Goal: Transaction & Acquisition: Purchase product/service

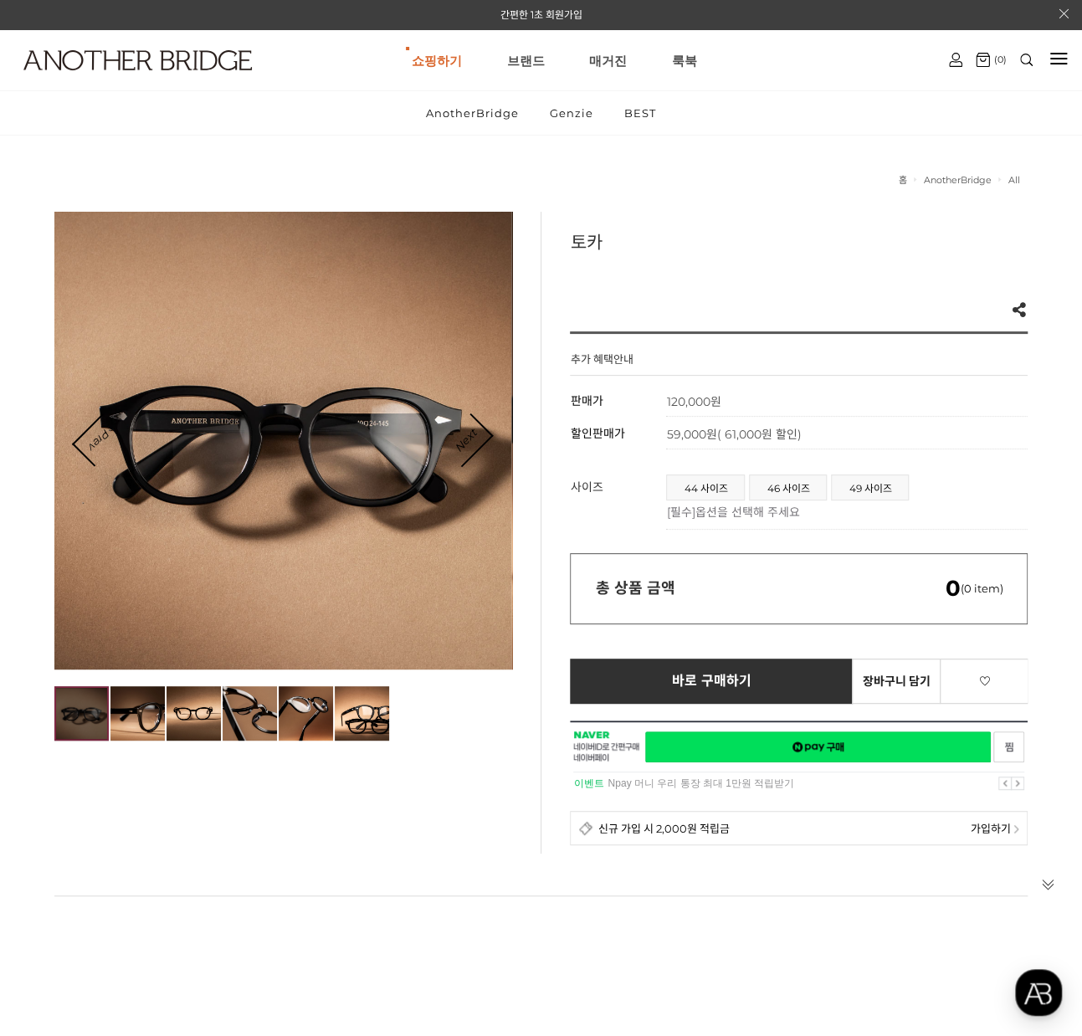
click at [722, 605] on div "총 상품 금액 0 (0 item)" at bounding box center [799, 588] width 458 height 71
click at [939, 582] on div "총 상품 금액 0 (0 item)" at bounding box center [799, 588] width 458 height 71
click at [316, 713] on img at bounding box center [306, 713] width 54 height 54
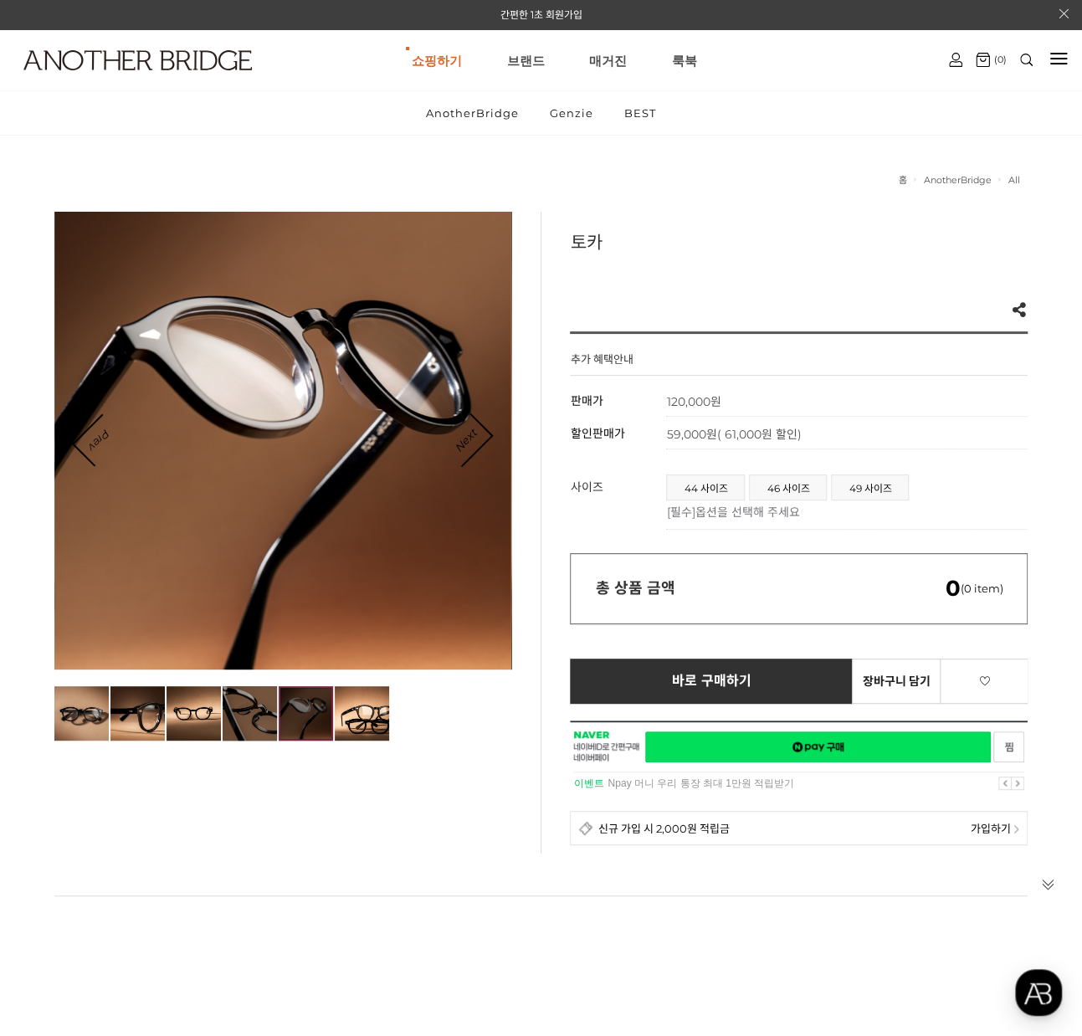
click at [233, 721] on img at bounding box center [250, 713] width 54 height 54
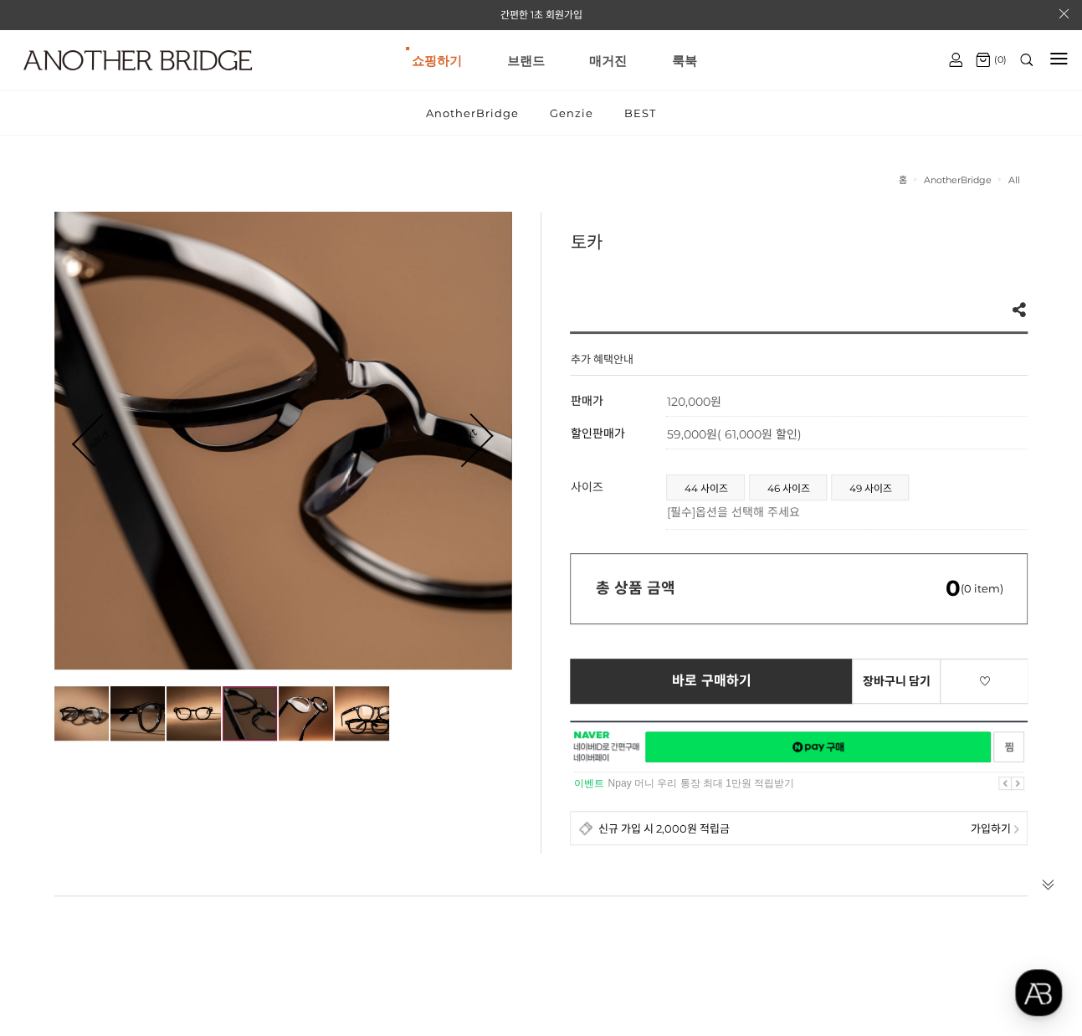
click at [161, 707] on img at bounding box center [137, 713] width 54 height 54
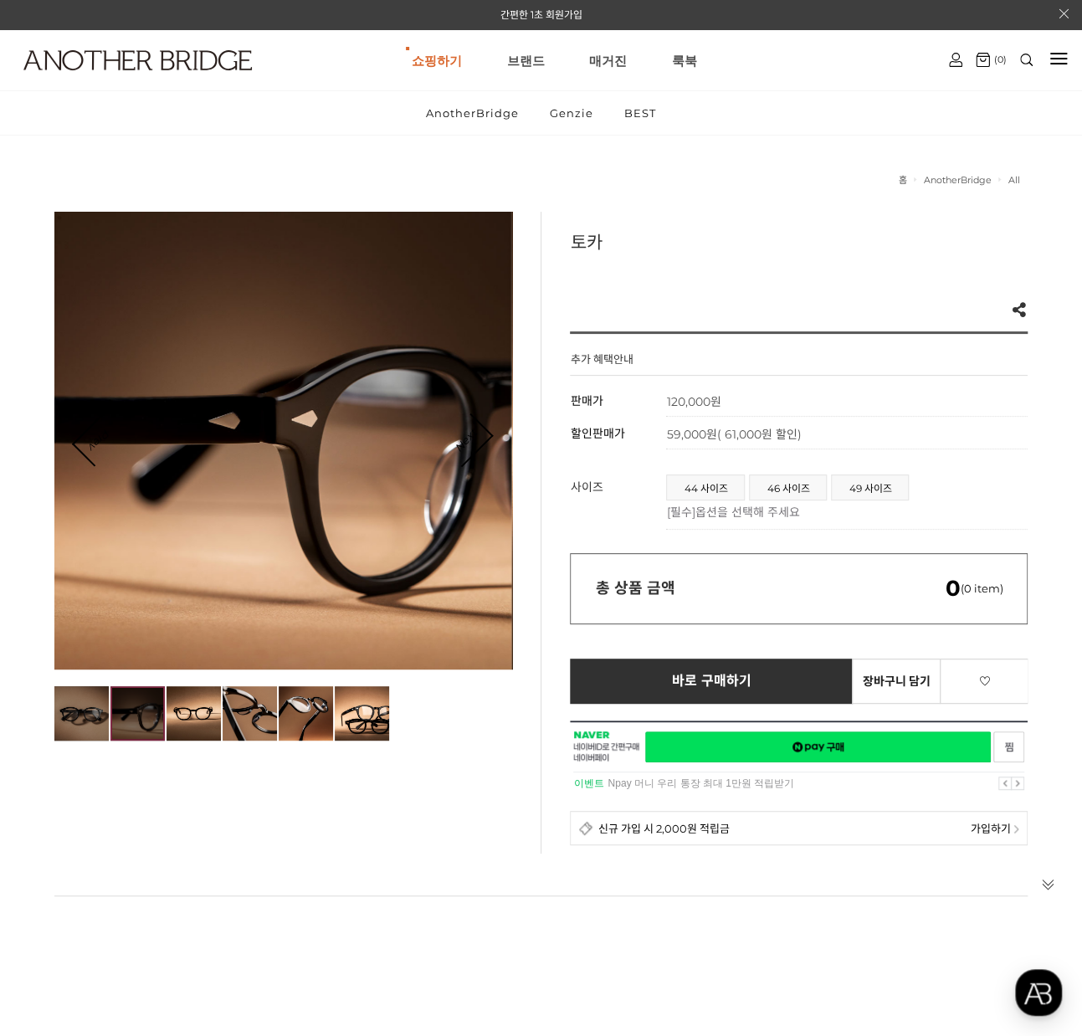
click at [104, 699] on img at bounding box center [81, 713] width 54 height 54
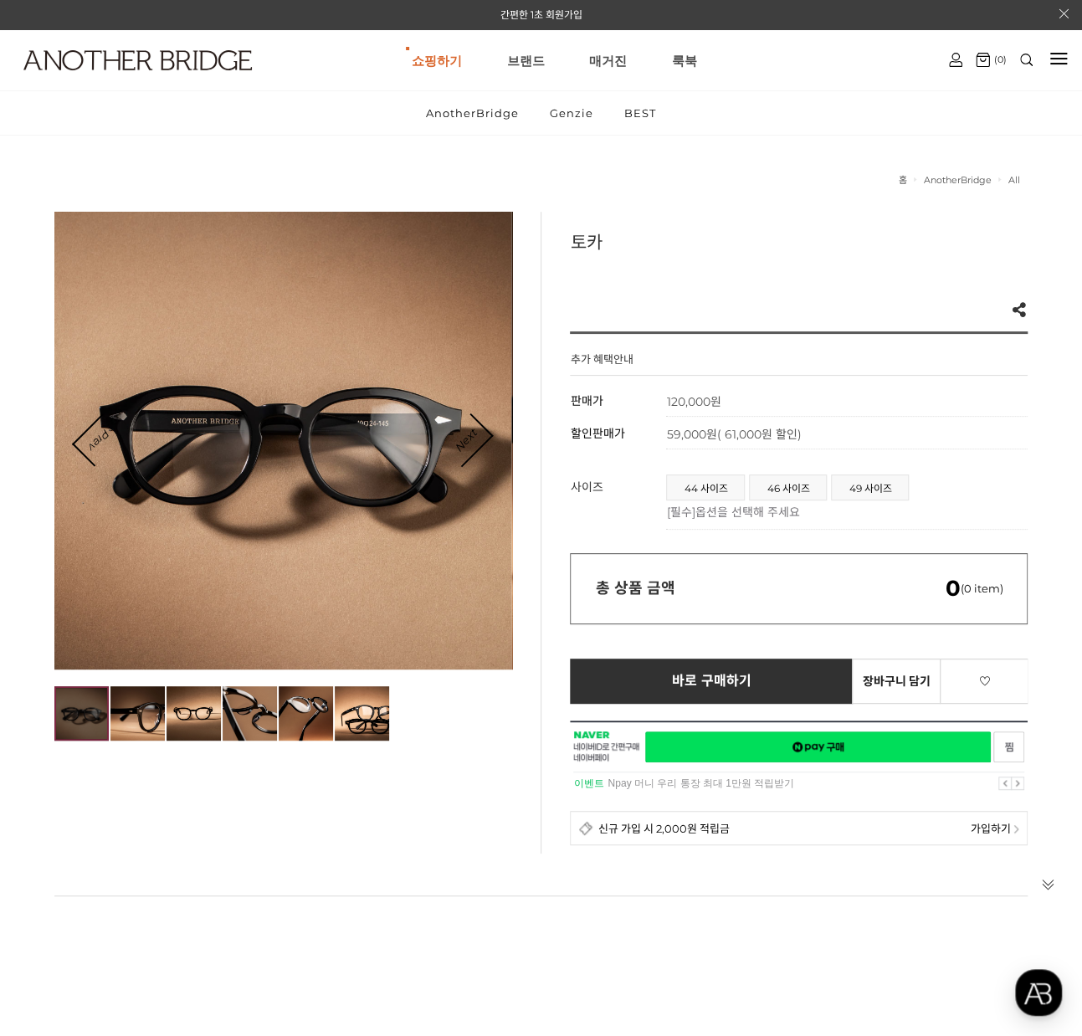
click at [67, 701] on img at bounding box center [81, 713] width 54 height 54
click at [337, 690] on img at bounding box center [362, 713] width 54 height 54
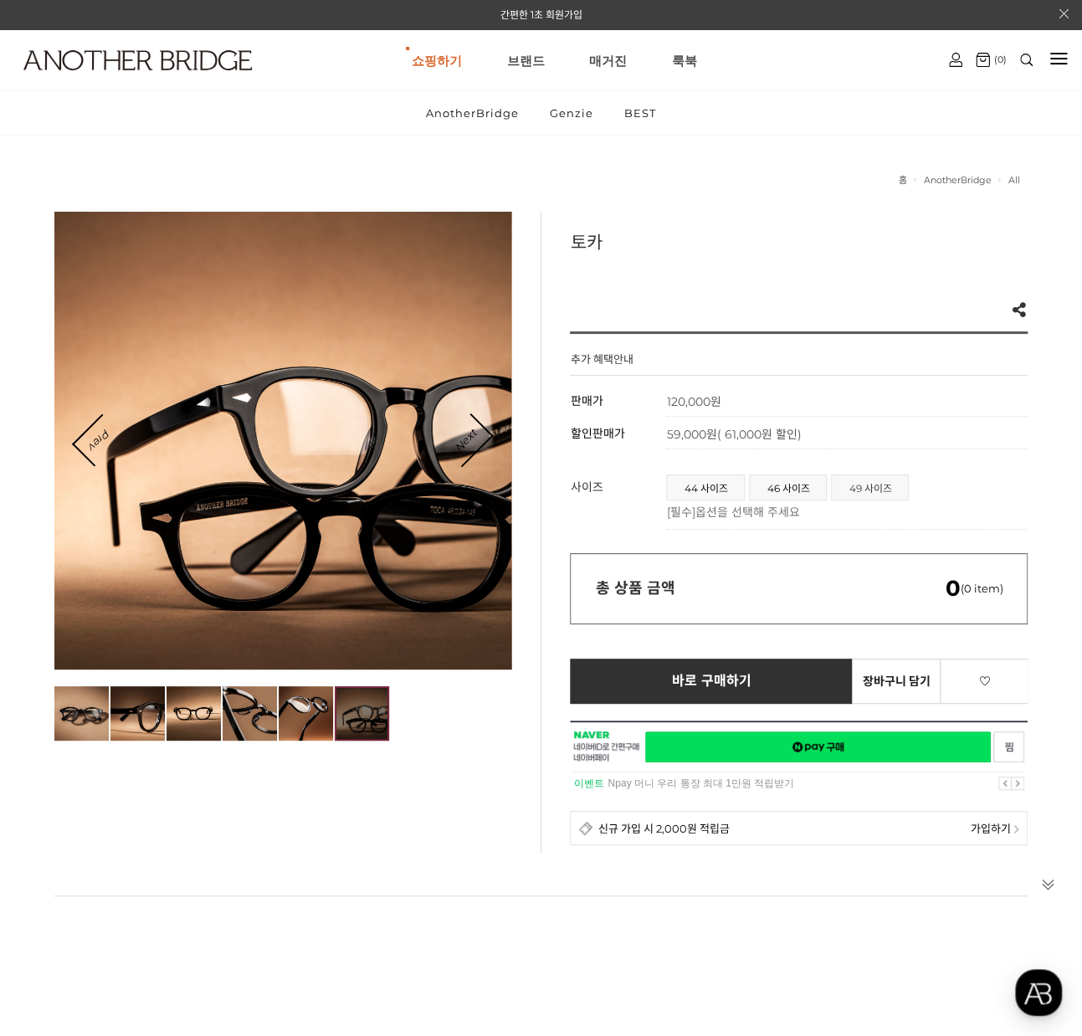
click at [850, 485] on span "49 사이즈" at bounding box center [870, 487] width 76 height 24
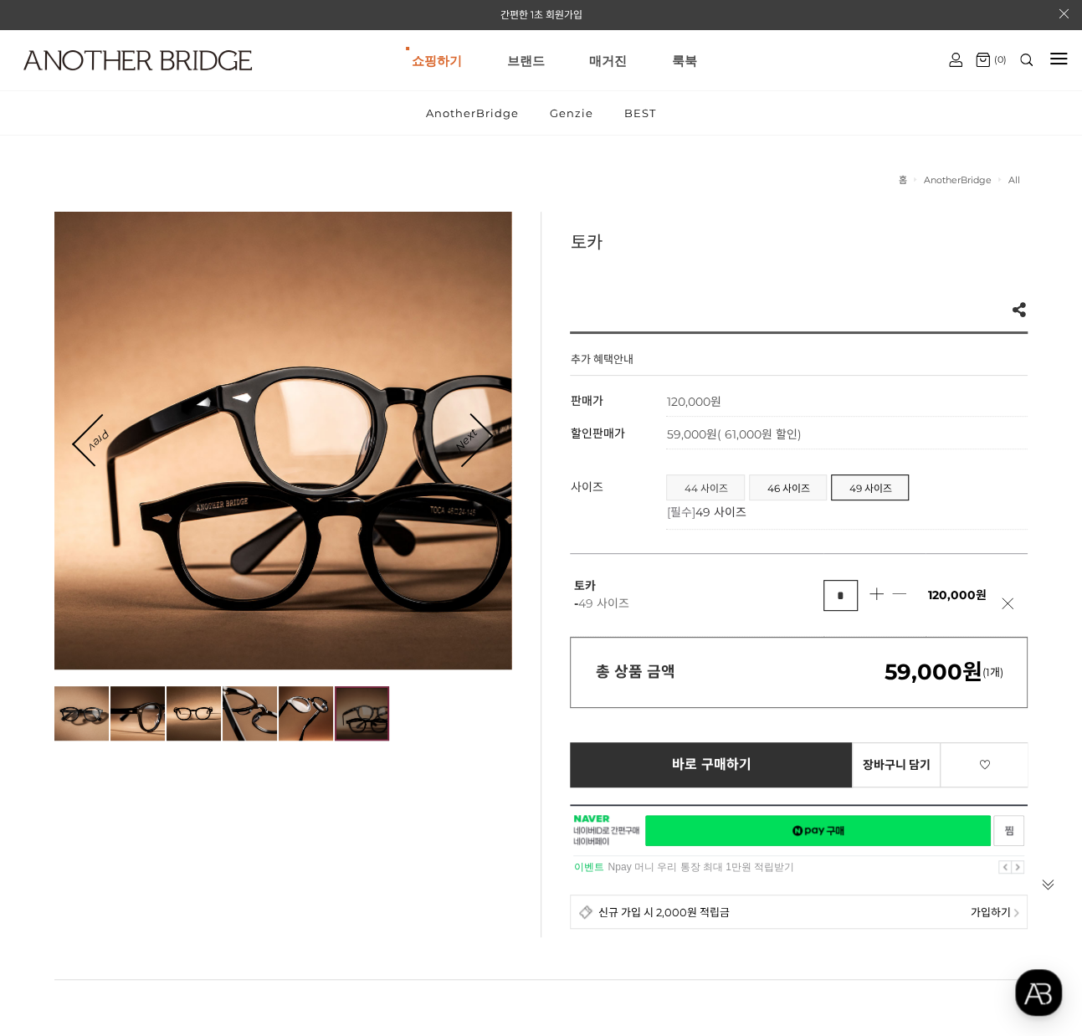
click at [718, 490] on span "44 사이즈" at bounding box center [705, 487] width 77 height 24
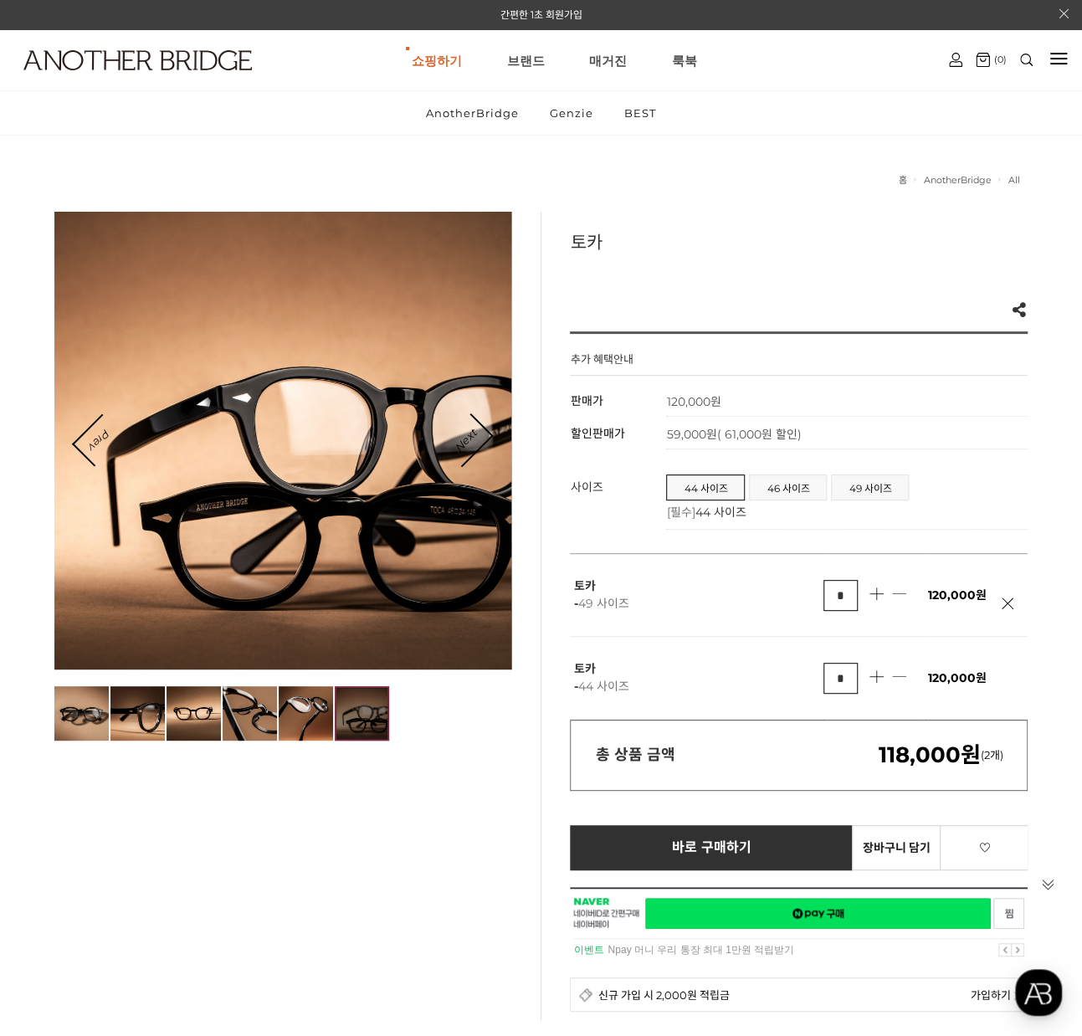
click at [1003, 675] on td "120,000원" at bounding box center [977, 678] width 102 height 83
drag, startPoint x: 1010, startPoint y: 691, endPoint x: 1004, endPoint y: 680, distance: 11.6
click at [1008, 691] on td "120,000원" at bounding box center [977, 678] width 102 height 83
click at [1008, 603] on link at bounding box center [1012, 612] width 21 height 29
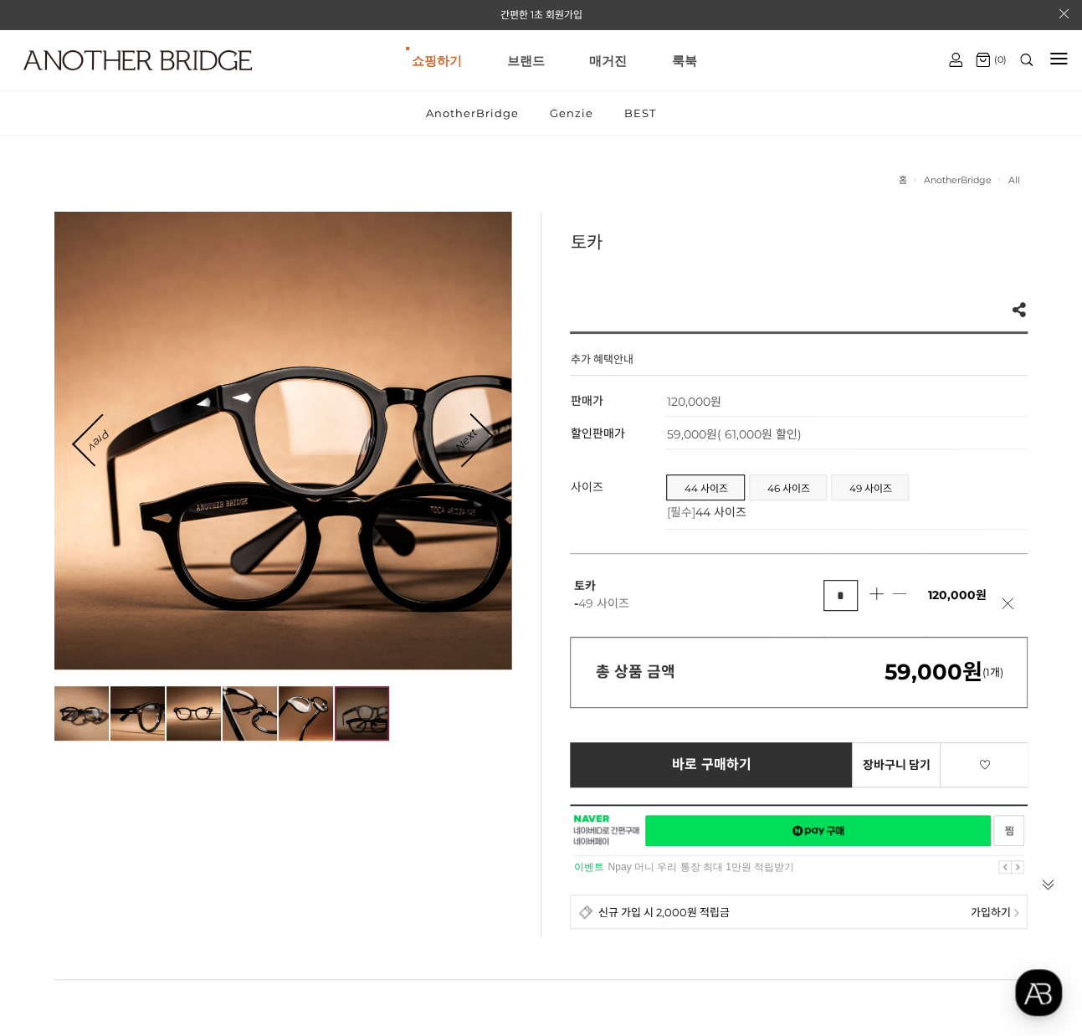
click at [1008, 603] on link at bounding box center [1012, 612] width 21 height 29
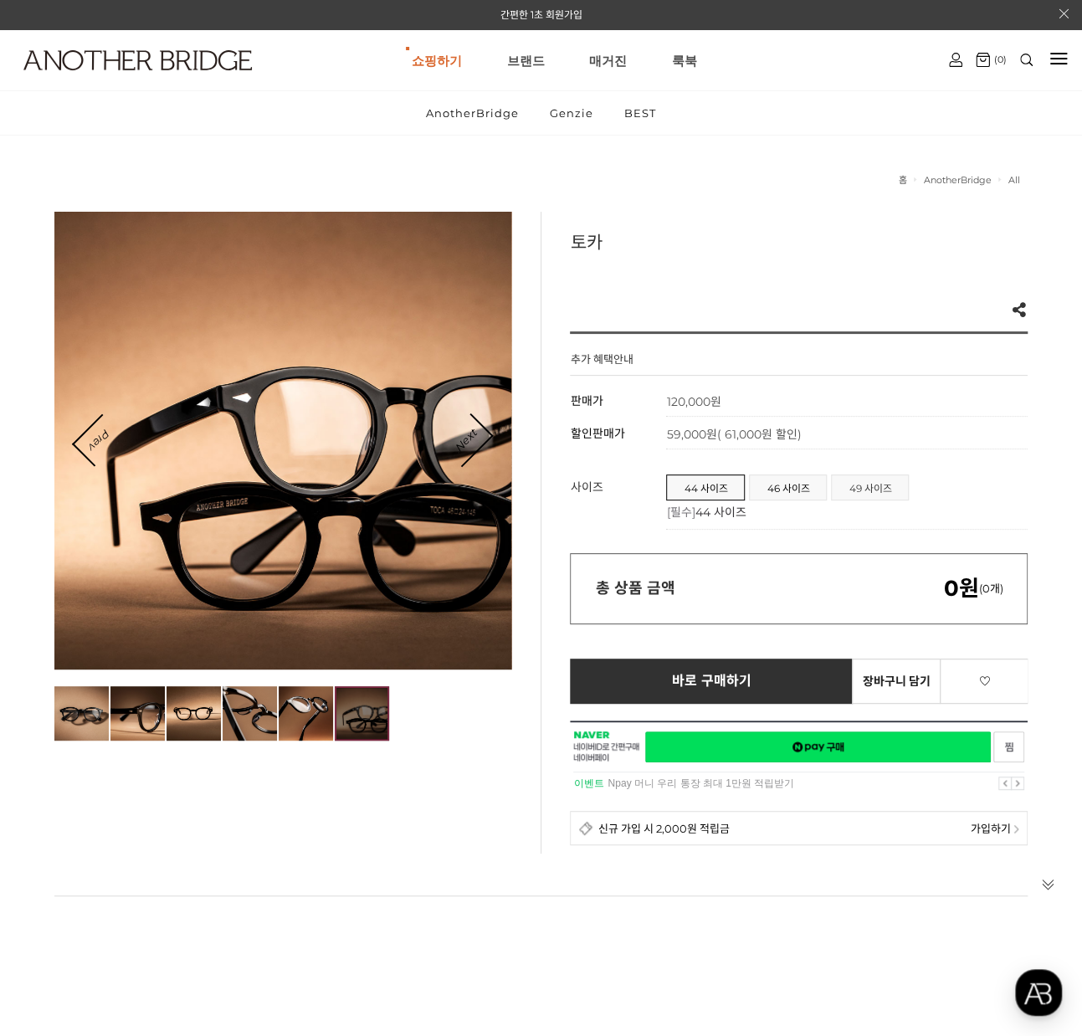
click at [865, 486] on span "49 사이즈" at bounding box center [870, 487] width 76 height 24
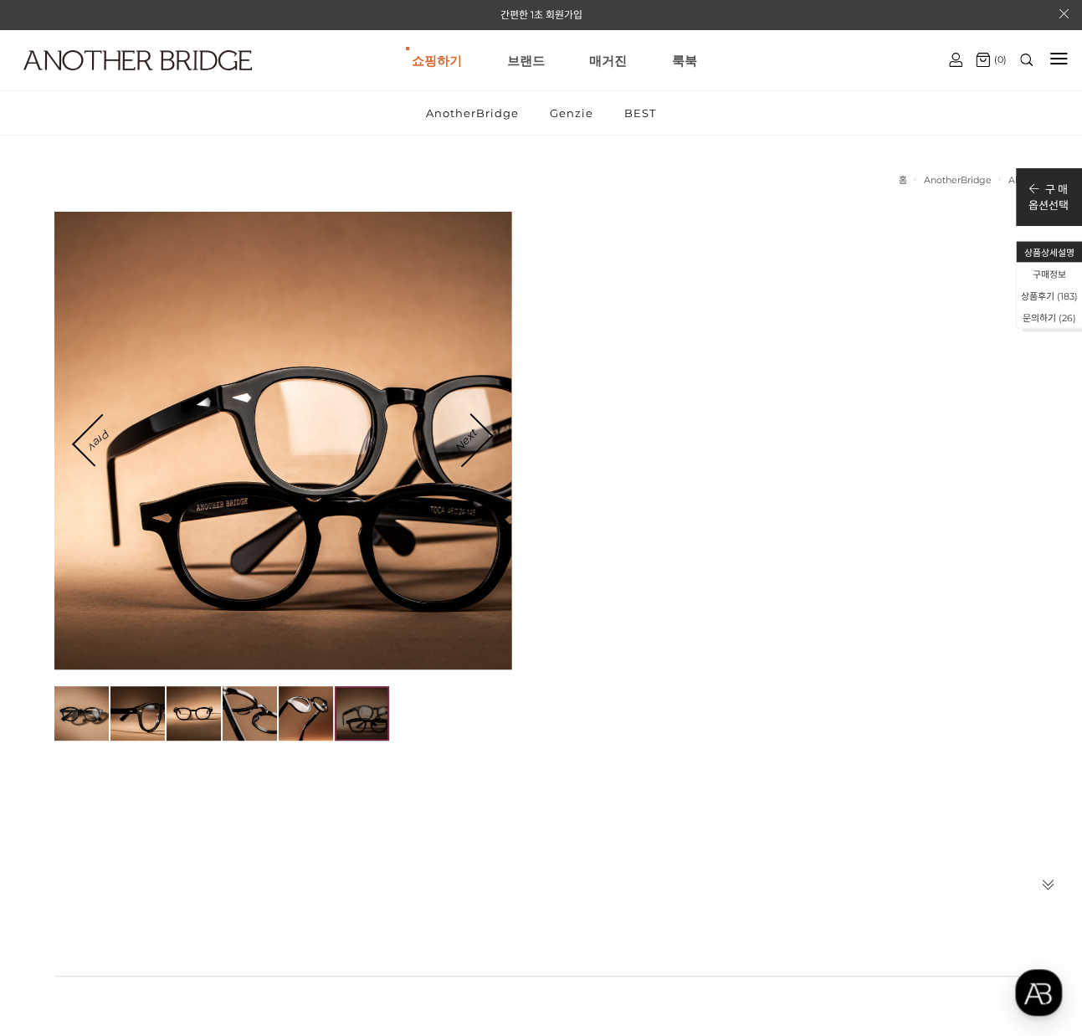
click at [636, 275] on div "Prev Next 이벤트" at bounding box center [541, 573] width 974 height 722
click at [388, 145] on html "간편한 1초 회원가입 상품검색하기 검색 인기검색어 # 상품 상세 검색 바로가기 쇼핑하기 AnotherBridge Genzie BEST [GEO…" at bounding box center [541, 518] width 1082 height 1036
